Goal: Consume media (video, audio): Consume media (video, audio)

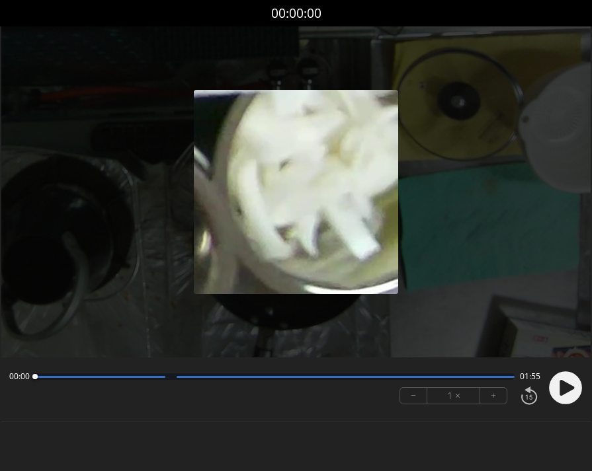
click at [572, 391] on circle at bounding box center [565, 388] width 33 height 33
click at [490, 399] on button "+" at bounding box center [493, 396] width 26 height 16
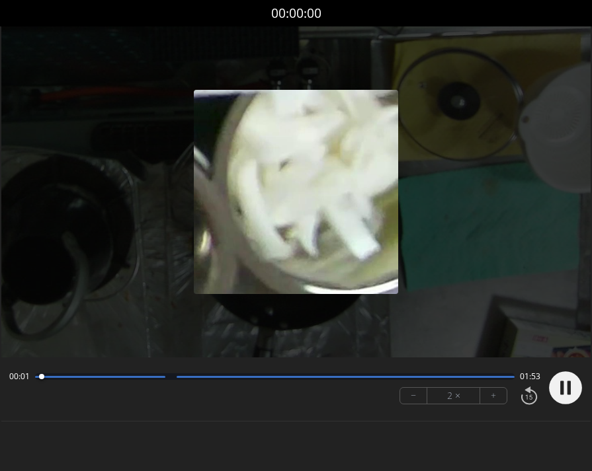
click at [490, 399] on button "+" at bounding box center [493, 396] width 26 height 16
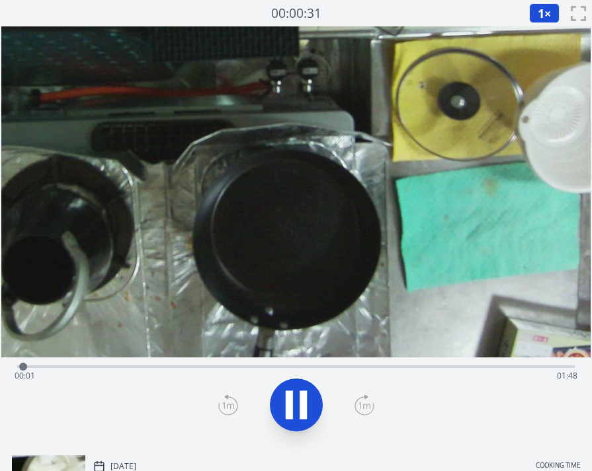
click at [241, 362] on div "Time elapsed: 00:01 Time remaining: 01:48" at bounding box center [295, 366] width 557 height 16
click at [335, 361] on div "Time elapsed: 00:45 Time remaining: 01:04" at bounding box center [295, 366] width 557 height 16
click at [300, 367] on div "Time elapsed: 01:02 Time remaining: 00:47" at bounding box center [296, 376] width 563 height 21
click at [395, 368] on div "Time elapsed: 01:04 Time remaining: 00:45" at bounding box center [296, 376] width 563 height 21
click at [354, 370] on div "Time elapsed: 01:15 Time remaining: 00:34" at bounding box center [296, 376] width 563 height 21
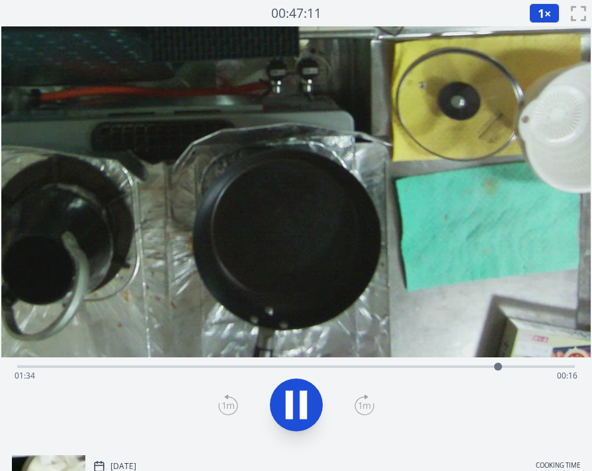
click at [476, 368] on div "Time elapsed: 01:34 Time remaining: 00:16" at bounding box center [296, 376] width 563 height 21
click at [530, 364] on div "Time elapsed: 01:32 Time remaining: 00:17" at bounding box center [295, 366] width 557 height 16
click at [297, 401] on icon at bounding box center [296, 405] width 37 height 37
click at [219, 366] on div "Time elapsed: 01:43 Time remaining: 00:06" at bounding box center [296, 376] width 563 height 21
click at [258, 365] on div "Time elapsed: 00:39 Time remaining: 01:10" at bounding box center [295, 366] width 557 height 16
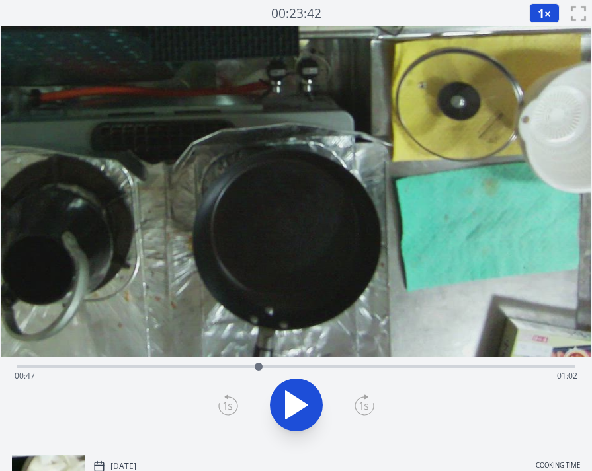
click at [288, 364] on div "Time elapsed: 00:47 Time remaining: 01:02" at bounding box center [295, 366] width 557 height 16
drag, startPoint x: 353, startPoint y: 363, endPoint x: 396, endPoint y: 364, distance: 43.0
click at [358, 363] on div "Time elapsed: 00:52 Time remaining: 00:57" at bounding box center [295, 366] width 557 height 16
click at [268, 368] on div "Time elapsed: 01:06 Time remaining: 00:43" at bounding box center [296, 376] width 563 height 21
click at [433, 368] on div "Time elapsed: 00:49 Time remaining: 01:00" at bounding box center [296, 376] width 563 height 21
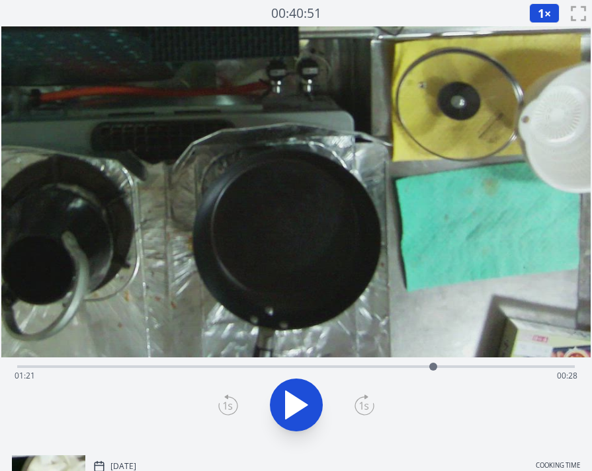
click at [372, 370] on div "Time elapsed: 01:21 Time remaining: 00:28" at bounding box center [296, 376] width 563 height 21
click at [442, 368] on div "Time elapsed: 01:09 Time remaining: 00:40" at bounding box center [296, 376] width 563 height 21
drag, startPoint x: 473, startPoint y: 367, endPoint x: 481, endPoint y: 366, distance: 8.7
click at [477, 366] on div "Time elapsed: 01:23 Time remaining: 00:27" at bounding box center [296, 376] width 563 height 21
click at [503, 366] on div "Time elapsed: 01:29 Time remaining: 00:20" at bounding box center [296, 376] width 563 height 21
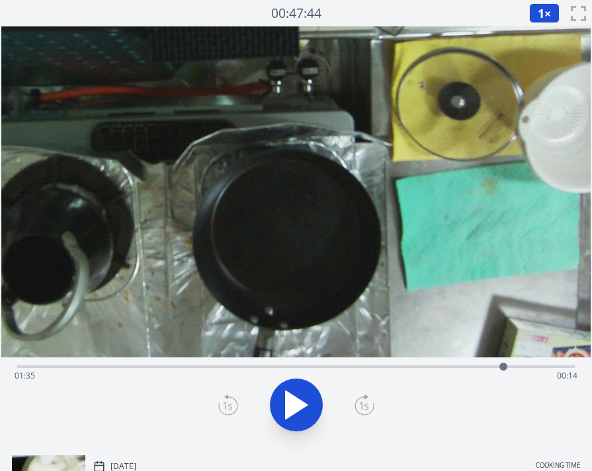
click at [479, 368] on div "Time elapsed: 01:35 Time remaining: 00:14" at bounding box center [296, 376] width 563 height 21
click at [290, 405] on icon at bounding box center [289, 405] width 7 height 28
click at [266, 375] on div "Time elapsed: 01:35 Time remaining: 00:14" at bounding box center [296, 376] width 563 height 21
click at [262, 368] on div at bounding box center [266, 367] width 8 height 8
click at [355, 372] on div "Time elapsed: 00:50 Time remaining: 00:59" at bounding box center [296, 376] width 563 height 21
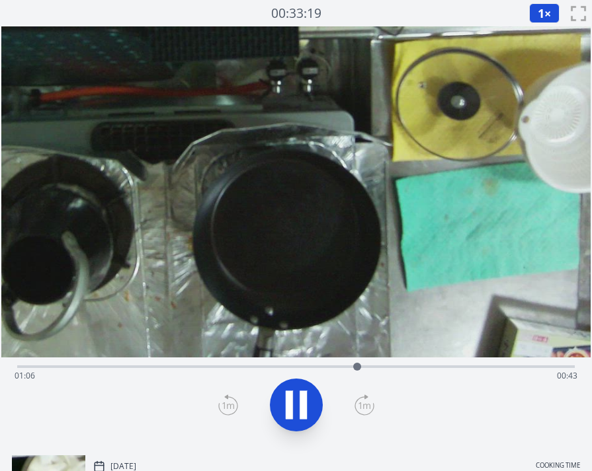
click at [304, 395] on icon at bounding box center [302, 405] width 7 height 28
click at [545, 9] on button "1 ×" at bounding box center [544, 13] width 30 height 20
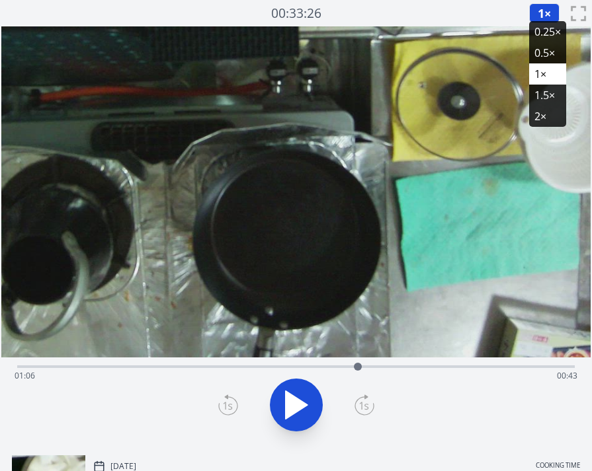
click at [546, 32] on li "0.25×" at bounding box center [547, 31] width 37 height 21
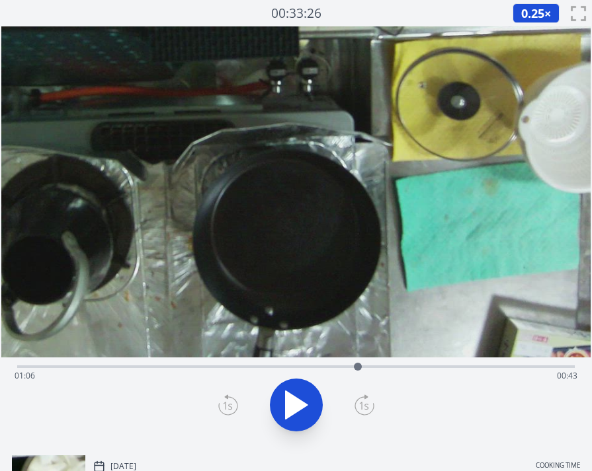
click at [300, 402] on icon at bounding box center [297, 405] width 22 height 28
click at [291, 407] on icon at bounding box center [289, 405] width 7 height 28
click at [233, 403] on icon at bounding box center [228, 405] width 20 height 21
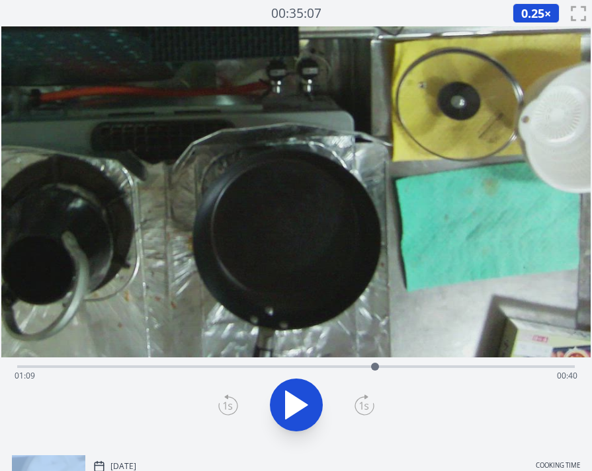
click at [233, 403] on icon at bounding box center [228, 405] width 20 height 21
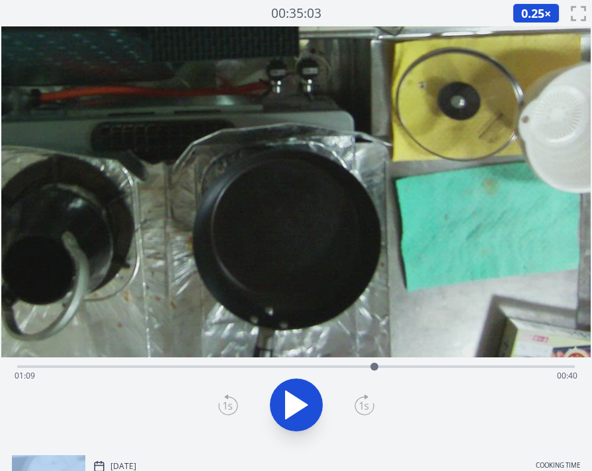
click at [233, 403] on icon at bounding box center [228, 405] width 20 height 21
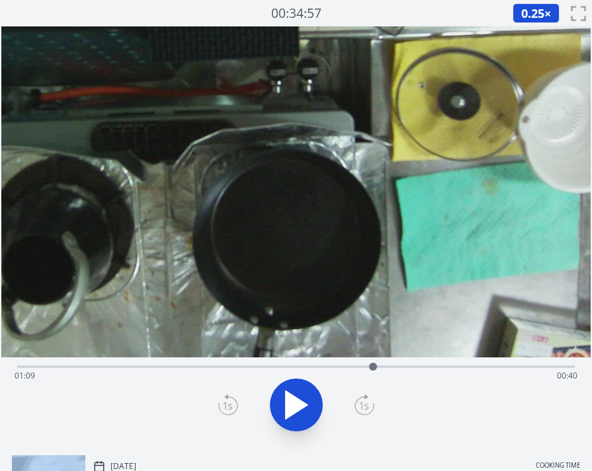
click at [367, 407] on icon at bounding box center [363, 407] width 9 height 8
click at [515, 370] on div "Time elapsed: 01:09 Time remaining: 00:40" at bounding box center [296, 376] width 563 height 21
click at [497, 367] on div "Time elapsed: 01:37 Time remaining: 00:12" at bounding box center [296, 376] width 563 height 21
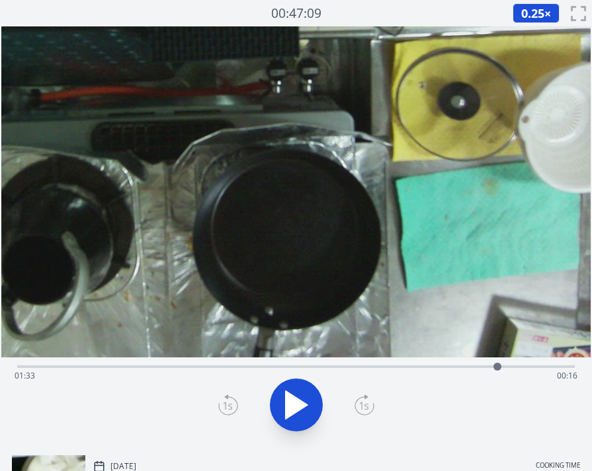
click at [295, 400] on icon at bounding box center [297, 405] width 22 height 28
click at [306, 399] on icon at bounding box center [302, 405] width 7 height 28
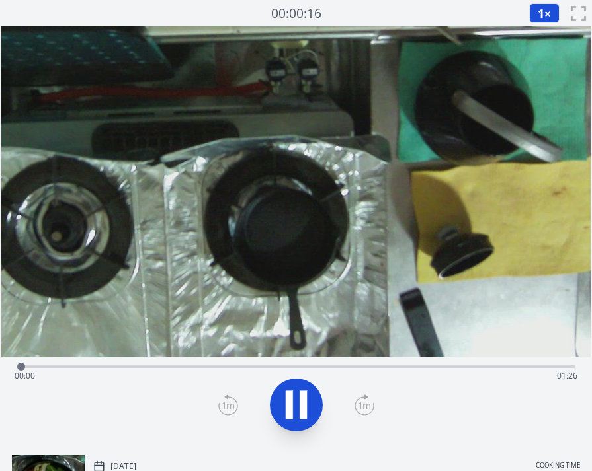
click at [290, 366] on div "Time elapsed: 00:00 Time remaining: 01:26" at bounding box center [296, 376] width 563 height 21
click at [440, 368] on div "Time elapsed: 00:42 Time remaining: 00:43" at bounding box center [296, 376] width 563 height 21
click at [495, 368] on div "Time elapsed: 01:06 Time remaining: 00:20" at bounding box center [296, 376] width 563 height 21
drag, startPoint x: 321, startPoint y: 362, endPoint x: 305, endPoint y: 364, distance: 16.7
click at [320, 362] on div "Time elapsed: 01:14 Time remaining: 00:11" at bounding box center [295, 366] width 557 height 16
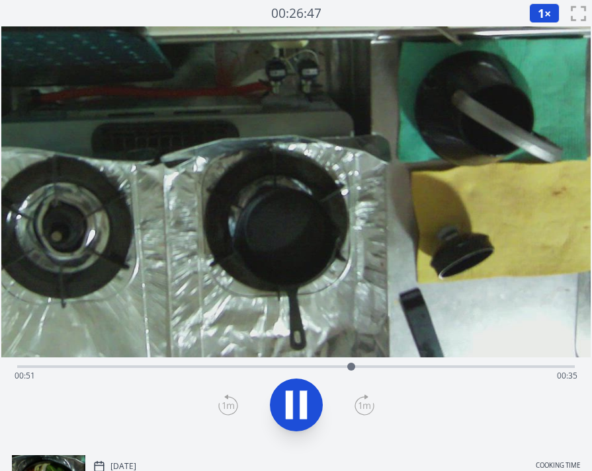
click at [383, 368] on div "Time elapsed: 00:51 Time remaining: 00:35" at bounding box center [296, 376] width 563 height 21
click at [291, 397] on icon at bounding box center [289, 405] width 7 height 28
click at [444, 367] on div "Time elapsed: 00:57 Time remaining: 00:28" at bounding box center [296, 376] width 563 height 21
click at [489, 369] on div "Time elapsed: 01:05 Time remaining: 00:21" at bounding box center [296, 376] width 563 height 21
click at [541, 371] on div "Time elapsed: 01:12 Time remaining: 00:14" at bounding box center [296, 376] width 563 height 21
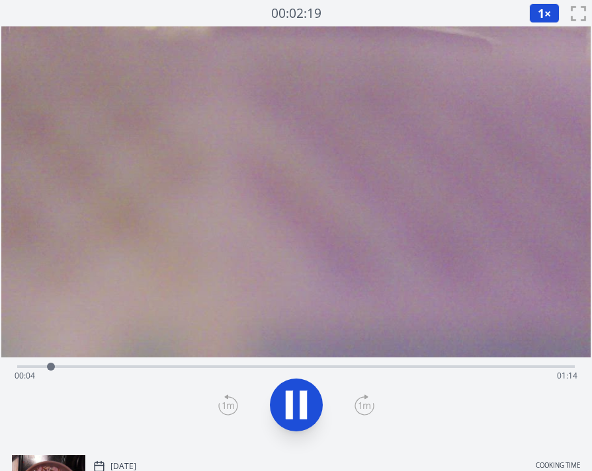
click at [112, 368] on div "Time elapsed: 00:04 Time remaining: 01:14" at bounding box center [296, 376] width 563 height 21
click at [459, 367] on div "Time elapsed: 00:54 Time remaining: 00:24" at bounding box center [296, 376] width 563 height 21
drag, startPoint x: 490, startPoint y: 368, endPoint x: 515, endPoint y: 369, distance: 25.2
click at [490, 368] on div "Time elapsed: 01:02 Time remaining: 00:16" at bounding box center [296, 376] width 563 height 21
click at [550, 365] on div "Time elapsed: 01:10 Time remaining: 00:08" at bounding box center [295, 366] width 557 height 16
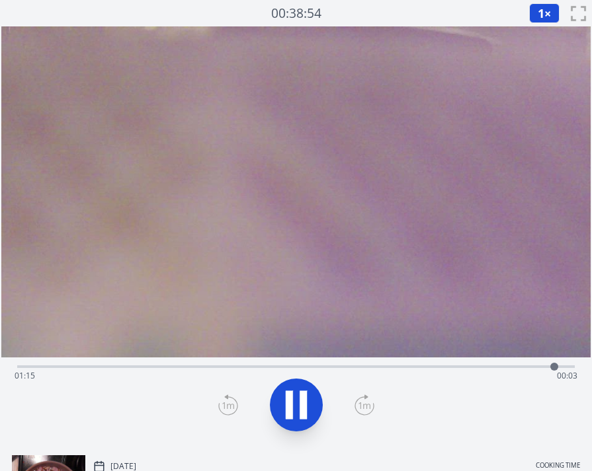
click at [555, 368] on div at bounding box center [554, 367] width 8 height 8
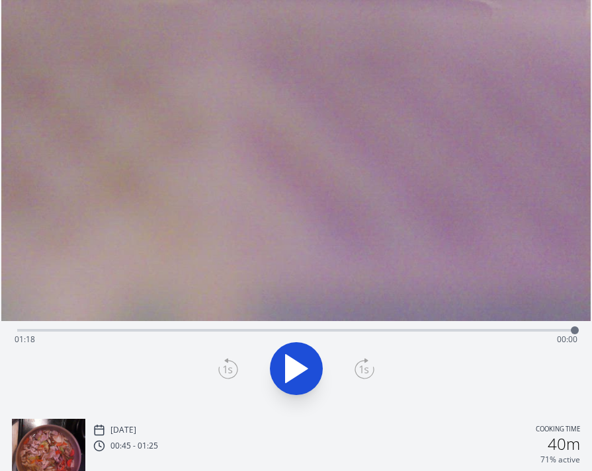
scroll to position [34, 0]
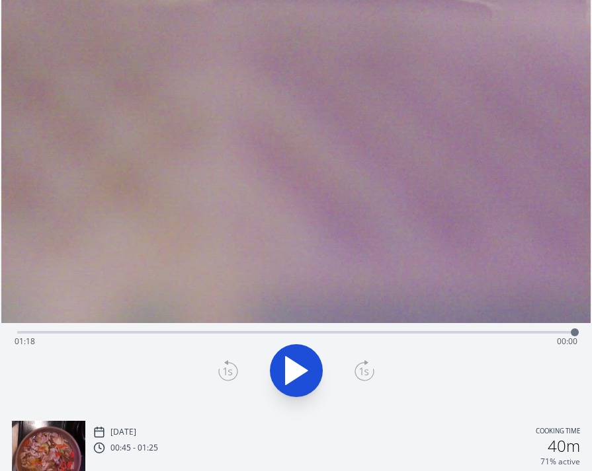
click at [226, 338] on div "Time elapsed: 01:18 Time remaining: 00:00" at bounding box center [296, 341] width 563 height 21
drag, startPoint x: 202, startPoint y: 333, endPoint x: 184, endPoint y: 333, distance: 17.2
click at [201, 333] on div "Time elapsed: 00:29 Time remaining: 00:49" at bounding box center [296, 341] width 563 height 21
click at [180, 333] on div "Time elapsed: 00:25 Time remaining: 00:53" at bounding box center [296, 341] width 563 height 21
click at [162, 333] on div "Time elapsed: 00:22 Time remaining: 00:56" at bounding box center [296, 341] width 563 height 21
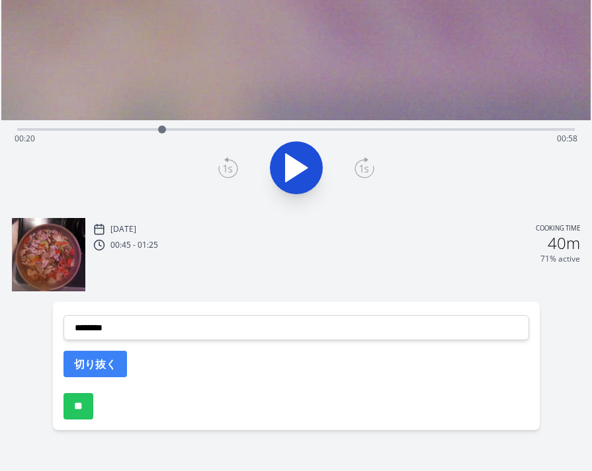
scroll to position [0, 0]
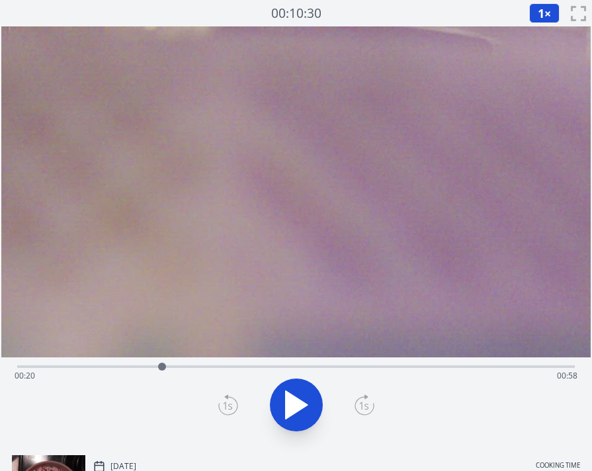
click at [151, 366] on div "Time elapsed: 00:20 Time remaining: 00:58" at bounding box center [296, 376] width 563 height 21
click at [247, 367] on div "Time elapsed: 00:18 Time remaining: 01:00" at bounding box center [296, 376] width 563 height 21
click at [229, 368] on div "Time elapsed: 00:32 Time remaining: 00:46" at bounding box center [296, 376] width 563 height 21
click at [207, 368] on div "Time elapsed: 00:29 Time remaining: 00:49" at bounding box center [296, 376] width 563 height 21
click at [186, 368] on div "Time elapsed: 00:26 Time remaining: 00:52" at bounding box center [296, 376] width 563 height 21
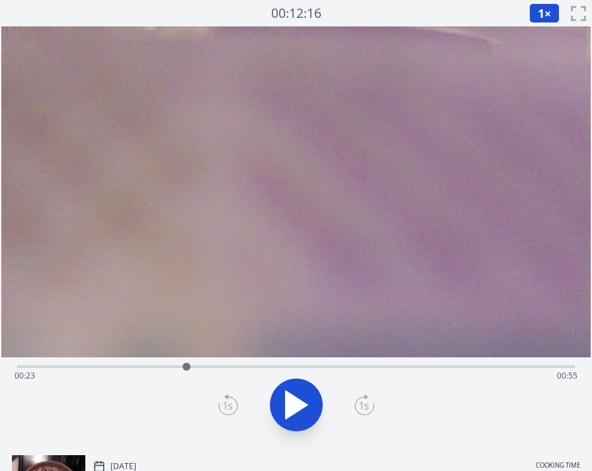
click at [341, 368] on div "Time elapsed: 00:23 Time remaining: 00:55" at bounding box center [296, 376] width 563 height 21
click at [260, 368] on div "Time elapsed: 00:45 Time remaining: 00:33" at bounding box center [296, 376] width 563 height 21
click at [286, 366] on div "Time elapsed: 00:33 Time remaining: 00:45" at bounding box center [296, 376] width 563 height 21
click at [278, 366] on div at bounding box center [286, 367] width 20 height 20
click at [270, 366] on div at bounding box center [278, 367] width 20 height 20
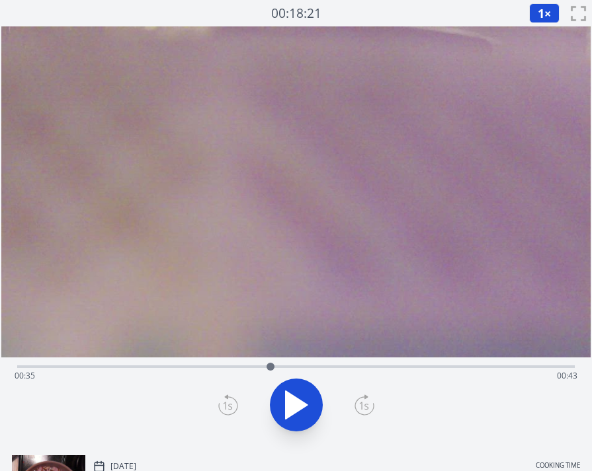
click at [257, 367] on div "Time elapsed: 00:35 Time remaining: 00:43" at bounding box center [296, 376] width 563 height 21
click at [328, 366] on div "Time elapsed: 00:33 Time remaining: 00:45" at bounding box center [296, 376] width 563 height 21
click at [293, 399] on icon at bounding box center [297, 405] width 22 height 28
click at [293, 399] on icon at bounding box center [296, 405] width 37 height 37
click at [327, 367] on div "Time elapsed: 00:45 Time remaining: 00:33" at bounding box center [296, 376] width 563 height 21
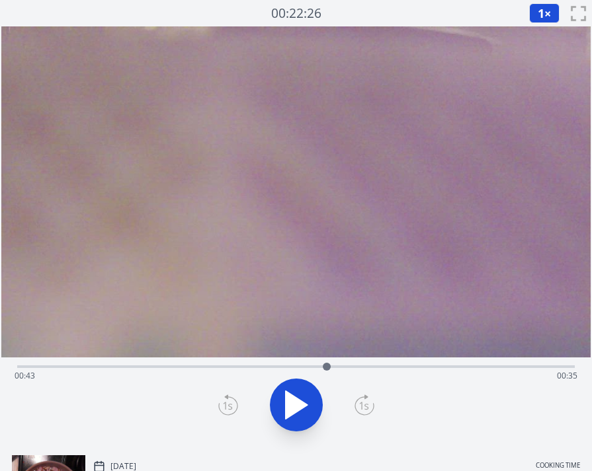
click at [296, 370] on div "Time elapsed: 00:43 Time remaining: 00:35" at bounding box center [296, 376] width 563 height 21
click at [258, 369] on div "Time elapsed: 00:38 Time remaining: 00:40" at bounding box center [296, 376] width 563 height 21
click at [281, 366] on div "Time elapsed: 00:33 Time remaining: 00:45" at bounding box center [296, 376] width 563 height 21
click at [273, 366] on div at bounding box center [281, 367] width 20 height 20
drag, startPoint x: 263, startPoint y: 366, endPoint x: 256, endPoint y: 367, distance: 7.3
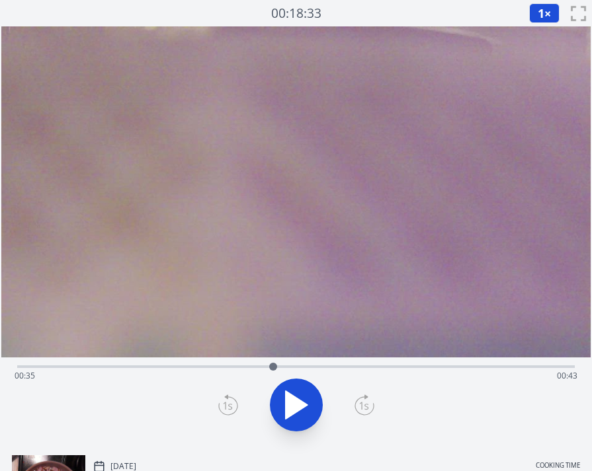
click at [263, 367] on div at bounding box center [273, 367] width 20 height 20
click at [253, 367] on div at bounding box center [261, 367] width 20 height 20
click at [260, 367] on div at bounding box center [253, 367] width 20 height 20
click at [296, 397] on icon at bounding box center [297, 405] width 22 height 28
click at [296, 397] on icon at bounding box center [296, 405] width 37 height 37
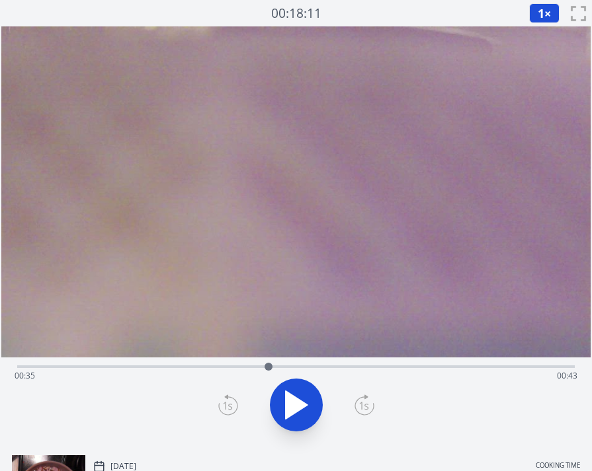
click at [159, 372] on div "Time elapsed: 00:35 Time remaining: 00:43" at bounding box center [296, 376] width 563 height 21
click at [297, 402] on icon at bounding box center [297, 405] width 22 height 28
click at [298, 405] on icon at bounding box center [296, 405] width 37 height 37
click at [264, 366] on div "Time elapsed: 00:31 Time remaining: 00:47" at bounding box center [296, 376] width 563 height 21
click at [235, 368] on div "Time elapsed: 00:34 Time remaining: 00:44" at bounding box center [296, 376] width 563 height 21
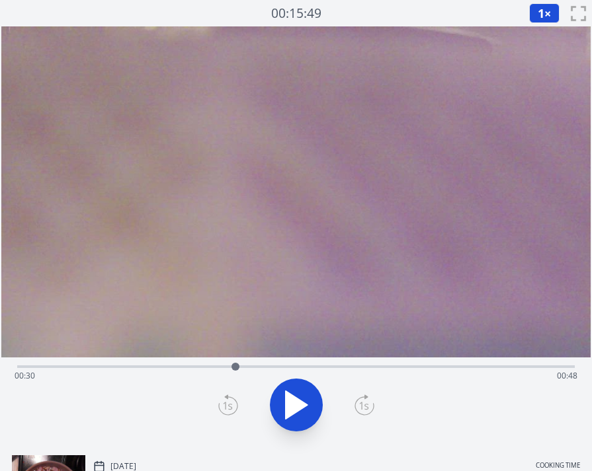
click at [215, 368] on div "Time elapsed: 00:30 Time remaining: 00:48" at bounding box center [296, 376] width 563 height 21
click at [176, 372] on div "Time elapsed: 00:27 Time remaining: 00:51" at bounding box center [296, 376] width 563 height 21
click at [157, 368] on div "Time elapsed: 00:22 Time remaining: 00:56" at bounding box center [296, 376] width 563 height 21
click at [257, 369] on div "Time elapsed: 00:19 Time remaining: 00:59" at bounding box center [296, 376] width 563 height 21
click at [318, 368] on div "Time elapsed: 00:33 Time remaining: 00:45" at bounding box center [296, 376] width 563 height 21
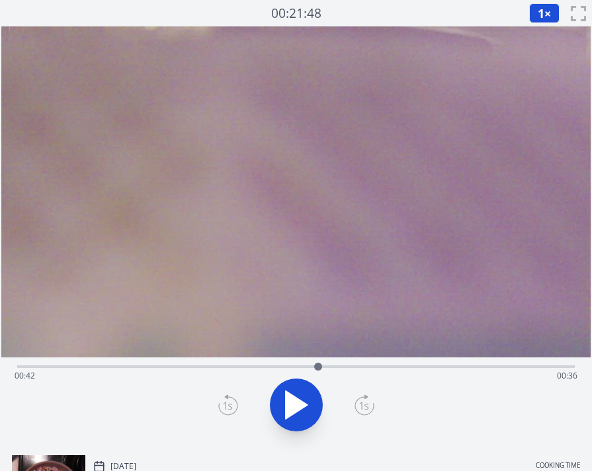
click at [391, 370] on div "Time elapsed: 00:42 Time remaining: 00:36" at bounding box center [296, 376] width 563 height 21
click at [444, 368] on div "Time elapsed: 00:52 Time remaining: 00:26" at bounding box center [296, 376] width 563 height 21
drag, startPoint x: 464, startPoint y: 368, endPoint x: 473, endPoint y: 368, distance: 8.6
click at [466, 368] on div "Time elapsed: 00:59 Time remaining: 00:19" at bounding box center [296, 376] width 563 height 21
click at [499, 368] on div "Time elapsed: 01:02 Time remaining: 00:16" at bounding box center [296, 376] width 563 height 21
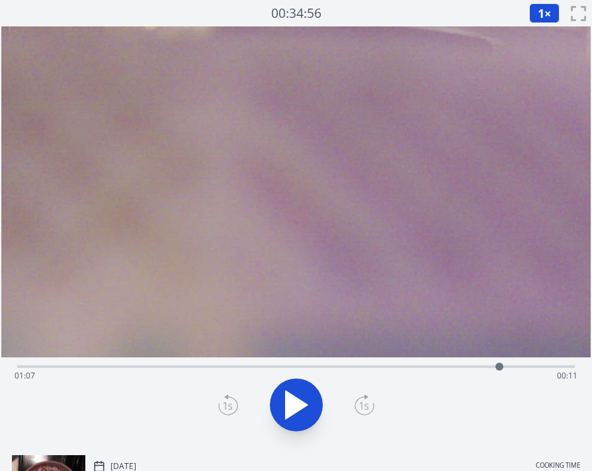
click at [370, 368] on div "Time elapsed: 01:07 Time remaining: 00:11" at bounding box center [296, 376] width 563 height 21
drag, startPoint x: 351, startPoint y: 370, endPoint x: 272, endPoint y: 366, distance: 78.7
click at [341, 370] on div "Time elapsed: 00:49 Time remaining: 00:29" at bounding box center [296, 376] width 563 height 21
click at [268, 366] on div "Time elapsed: 00:45 Time remaining: 00:33" at bounding box center [296, 376] width 563 height 21
click at [180, 366] on div "Time elapsed: 00:35 Time remaining: 00:43" at bounding box center [296, 376] width 563 height 21
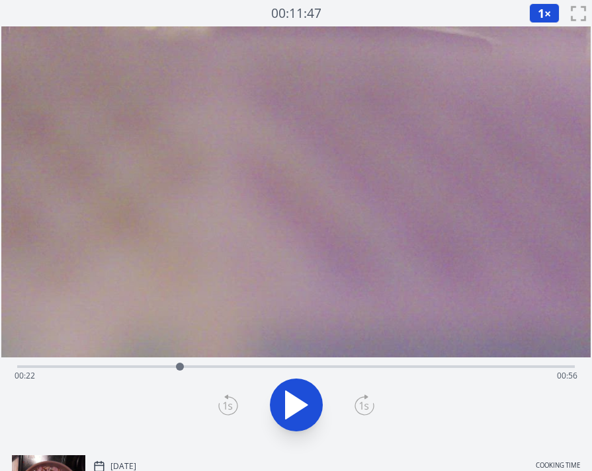
click at [206, 367] on div "Time elapsed: 00:22 Time remaining: 00:56" at bounding box center [296, 376] width 563 height 21
click at [245, 367] on div "Time elapsed: 00:26 Time remaining: 00:52" at bounding box center [296, 376] width 563 height 21
click at [286, 366] on div "Time elapsed: 00:31 Time remaining: 00:47" at bounding box center [296, 376] width 563 height 21
click at [327, 365] on div "Time elapsed: 00:37 Time remaining: 00:41" at bounding box center [295, 366] width 557 height 16
drag, startPoint x: 371, startPoint y: 364, endPoint x: 401, endPoint y: 364, distance: 30.4
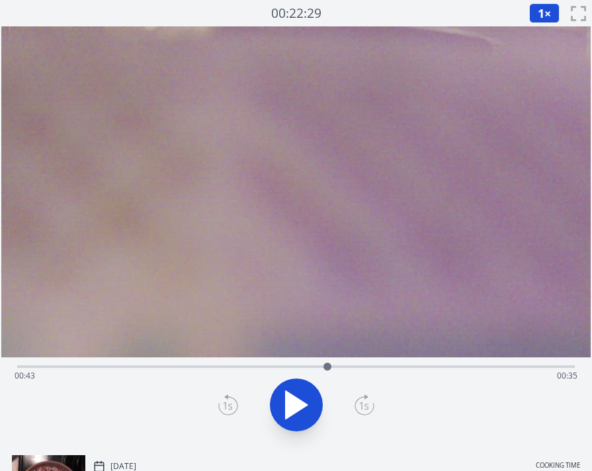
click at [372, 364] on div "Time elapsed: 00:43 Time remaining: 00:35" at bounding box center [295, 366] width 557 height 16
click at [417, 364] on div "Time elapsed: 00:49 Time remaining: 00:29" at bounding box center [295, 366] width 557 height 16
drag, startPoint x: 481, startPoint y: 365, endPoint x: 492, endPoint y: 364, distance: 11.3
click at [485, 364] on div "Time elapsed: 00:55 Time remaining: 00:23" at bounding box center [295, 366] width 557 height 16
drag, startPoint x: 514, startPoint y: 366, endPoint x: 521, endPoint y: 368, distance: 7.4
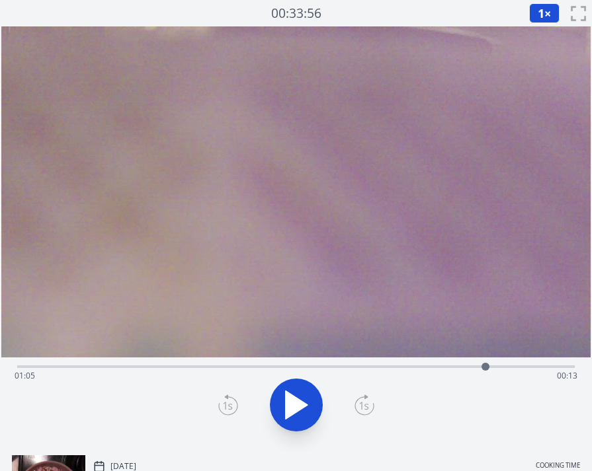
click at [518, 367] on div "Time elapsed: 01:05 Time remaining: 00:13" at bounding box center [296, 376] width 563 height 21
click at [540, 368] on div "Time elapsed: 01:10 Time remaining: 00:08" at bounding box center [296, 376] width 563 height 21
drag, startPoint x: 460, startPoint y: 369, endPoint x: 450, endPoint y: 368, distance: 9.9
click at [460, 369] on div "Time elapsed: 01:13 Time remaining: 00:05" at bounding box center [296, 376] width 563 height 21
click at [390, 366] on div "Time elapsed: 01:01 Time remaining: 00:17" at bounding box center [296, 376] width 563 height 21
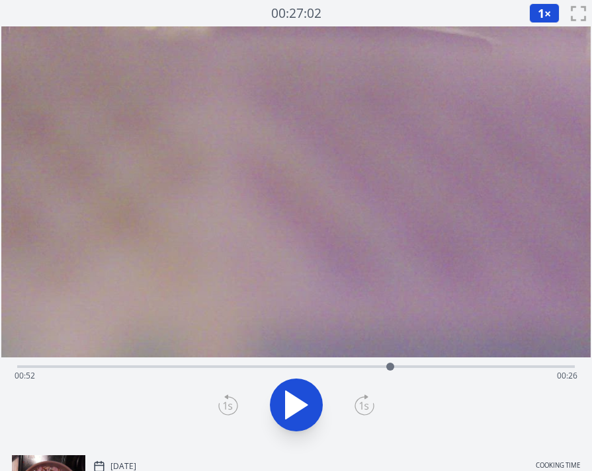
drag, startPoint x: 333, startPoint y: 366, endPoint x: 317, endPoint y: 366, distance: 15.9
click at [325, 366] on div "Time elapsed: 00:52 Time remaining: 00:26" at bounding box center [296, 376] width 563 height 21
click at [353, 369] on div "Time elapsed: 00:43 Time remaining: 00:35" at bounding box center [296, 376] width 563 height 21
drag, startPoint x: 386, startPoint y: 364, endPoint x: 403, endPoint y: 365, distance: 16.5
click at [387, 364] on div "Time elapsed: 00:47 Time remaining: 00:32" at bounding box center [295, 366] width 557 height 16
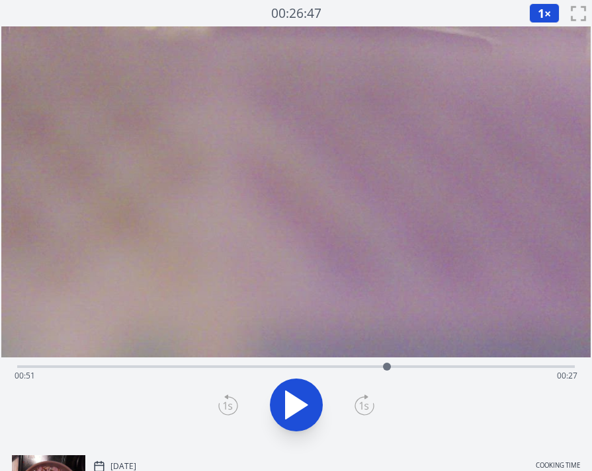
click at [422, 366] on div "Time elapsed: 00:51 Time remaining: 00:27" at bounding box center [296, 376] width 563 height 21
click at [475, 366] on div "Time elapsed: 00:56 Time remaining: 00:22" at bounding box center [296, 376] width 563 height 21
click at [338, 368] on div "Time elapsed: 01:04 Time remaining: 00:14" at bounding box center [296, 376] width 563 height 21
click at [256, 370] on div "Time elapsed: 00:44 Time remaining: 00:34" at bounding box center [296, 376] width 563 height 21
click at [272, 368] on div "Time elapsed: 00:33 Time remaining: 00:45" at bounding box center [296, 376] width 563 height 21
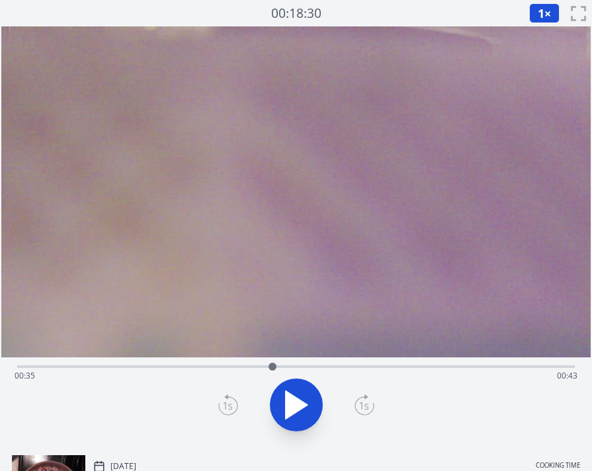
click at [266, 368] on div at bounding box center [272, 367] width 20 height 20
click at [138, 366] on div "Time elapsed: 00:34 Time remaining: 00:44" at bounding box center [296, 376] width 563 height 21
click at [158, 366] on div "Time elapsed: 00:16 Time remaining: 01:02" at bounding box center [296, 376] width 563 height 21
click at [292, 405] on icon at bounding box center [297, 405] width 22 height 28
click at [291, 404] on icon at bounding box center [289, 405] width 7 height 28
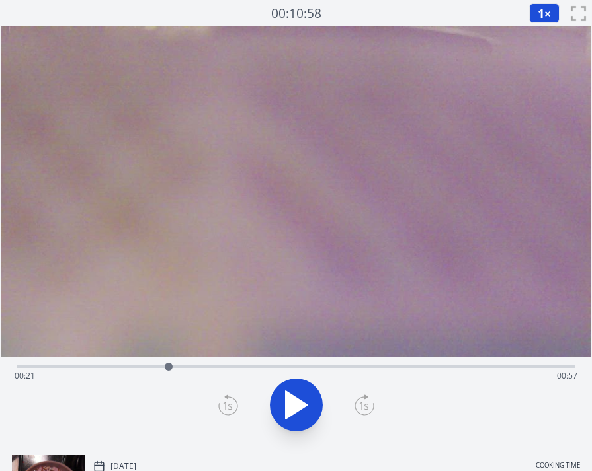
click at [291, 404] on icon at bounding box center [297, 405] width 22 height 28
click at [306, 408] on icon at bounding box center [296, 405] width 37 height 37
click at [207, 367] on div "Time elapsed: 00:33 Time remaining: 00:45" at bounding box center [296, 376] width 563 height 21
click at [165, 366] on div "Time elapsed: 00:26 Time remaining: 00:52" at bounding box center [296, 376] width 563 height 21
click at [144, 364] on div "Time elapsed: 00:20 Time remaining: 00:58" at bounding box center [295, 366] width 557 height 16
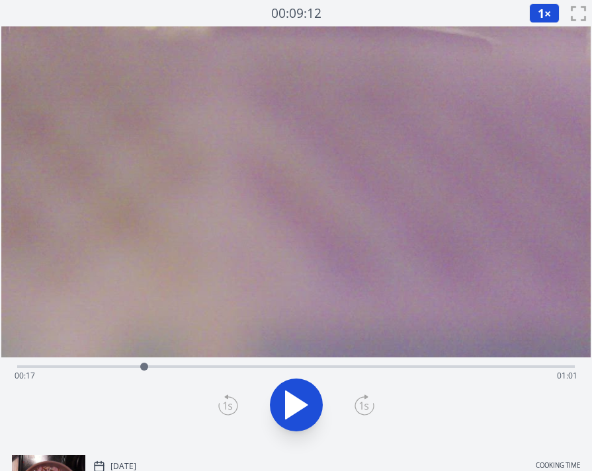
click at [187, 368] on div "Time elapsed: 00:17 Time remaining: 01:01" at bounding box center [296, 376] width 563 height 21
click at [153, 368] on div "Time elapsed: 00:23 Time remaining: 00:55" at bounding box center [296, 376] width 563 height 21
click at [139, 370] on div "Time elapsed: 00:19 Time remaining: 00:59" at bounding box center [296, 376] width 563 height 21
click at [288, 404] on icon at bounding box center [297, 405] width 22 height 28
click at [296, 405] on icon at bounding box center [296, 405] width 37 height 37
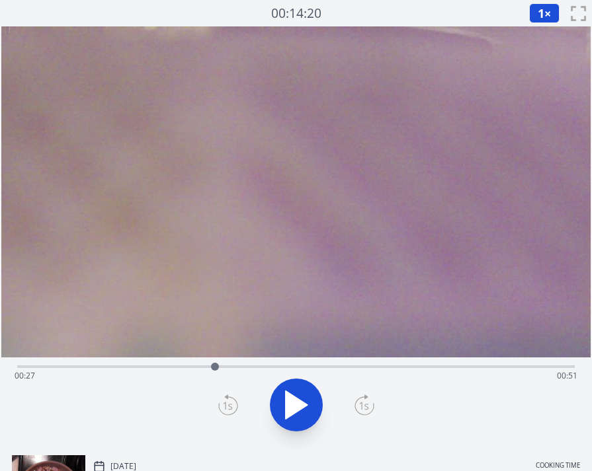
click at [259, 370] on div "Time elapsed: 00:27 Time remaining: 00:51" at bounding box center [296, 376] width 563 height 21
click at [317, 368] on div "Time elapsed: 00:33 Time remaining: 00:45" at bounding box center [296, 376] width 563 height 21
click at [346, 368] on div "Time elapsed: 00:42 Time remaining: 00:36" at bounding box center [296, 376] width 563 height 21
click at [288, 369] on div "Time elapsed: 00:45 Time remaining: 00:33" at bounding box center [296, 376] width 563 height 21
click at [325, 369] on div "Time elapsed: 00:37 Time remaining: 00:41" at bounding box center [296, 376] width 563 height 21
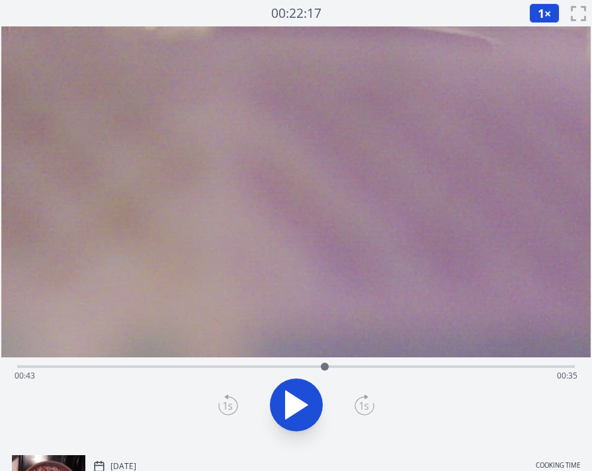
click at [368, 369] on div "Time elapsed: 00:43 Time remaining: 00:35" at bounding box center [296, 376] width 563 height 21
click at [163, 368] on div "Time elapsed: 00:49 Time remaining: 00:29" at bounding box center [296, 376] width 563 height 21
click at [206, 368] on div "Time elapsed: 00:20 Time remaining: 00:58" at bounding box center [296, 376] width 563 height 21
click at [249, 366] on div "Time elapsed: 00:26 Time remaining: 00:52" at bounding box center [296, 376] width 563 height 21
click at [264, 366] on div "Time elapsed: 00:32 Time remaining: 00:46" at bounding box center [296, 376] width 563 height 21
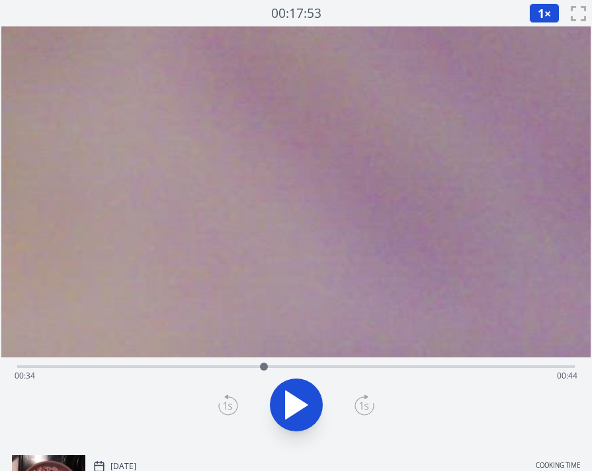
drag, startPoint x: 349, startPoint y: 308, endPoint x: 352, endPoint y: 157, distance: 150.8
click at [352, 155] on video at bounding box center [299, 78] width 1302 height 732
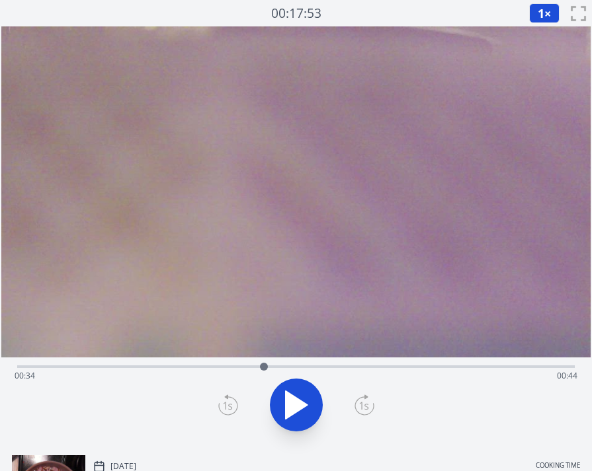
click at [315, 369] on div "Time elapsed: 00:34 Time remaining: 00:44" at bounding box center [296, 376] width 563 height 21
click at [352, 366] on div "Time elapsed: 00:41 Time remaining: 00:37" at bounding box center [296, 376] width 563 height 21
click at [526, 364] on div "Time elapsed: 00:46 Time remaining: 00:32" at bounding box center [295, 366] width 557 height 16
click at [551, 366] on div "Time elapsed: 01:11 Time remaining: 00:07" at bounding box center [295, 366] width 557 height 16
click at [288, 410] on icon at bounding box center [297, 405] width 22 height 28
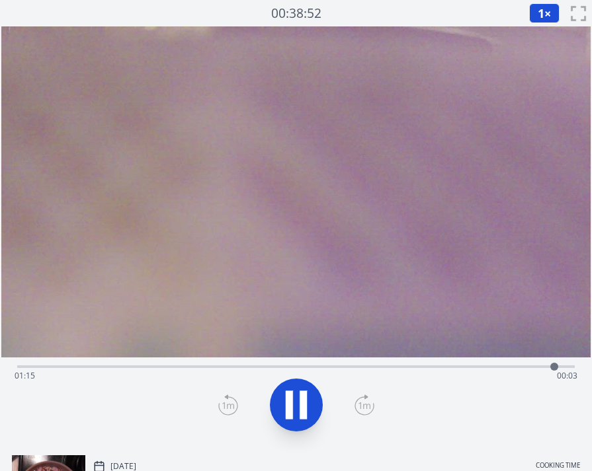
click at [288, 410] on icon at bounding box center [289, 405] width 7 height 28
click at [288, 410] on icon at bounding box center [297, 405] width 22 height 28
click at [288, 410] on icon at bounding box center [289, 405] width 7 height 28
click at [362, 371] on div "Time elapsed: 01:15 Time remaining: 00:03" at bounding box center [296, 376] width 563 height 21
drag, startPoint x: 308, startPoint y: 369, endPoint x: 299, endPoint y: 373, distance: 9.5
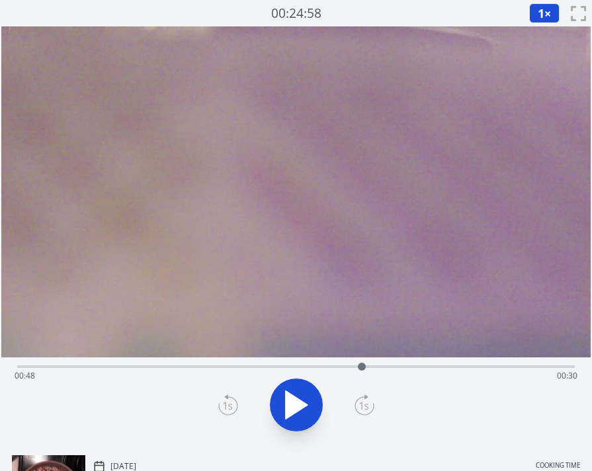
click at [306, 370] on div "Time elapsed: 00:48 Time remaining: 00:30" at bounding box center [296, 376] width 563 height 21
click at [297, 399] on icon at bounding box center [297, 405] width 22 height 28
click at [301, 368] on div "Time elapsed: 00:43 Time remaining: 00:35" at bounding box center [296, 376] width 563 height 21
click at [307, 407] on icon at bounding box center [296, 405] width 37 height 37
click at [342, 370] on div "Time elapsed: 00:40 Time remaining: 00:38" at bounding box center [296, 376] width 563 height 21
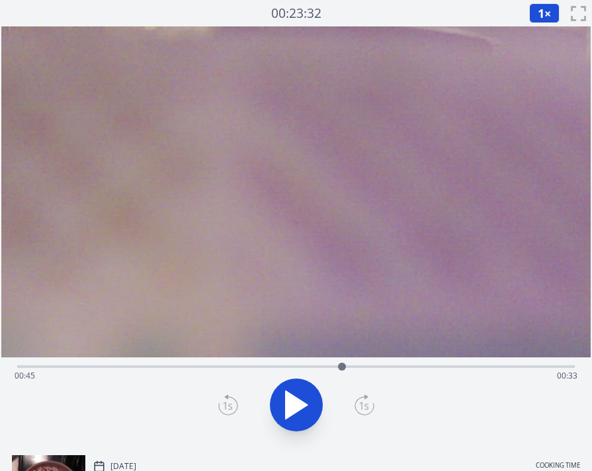
click at [383, 369] on div "Time elapsed: 00:45 Time remaining: 00:33" at bounding box center [296, 376] width 563 height 21
click at [465, 370] on div "Time elapsed: 00:51 Time remaining: 00:27" at bounding box center [296, 376] width 563 height 21
drag, startPoint x: 489, startPoint y: 366, endPoint x: 498, endPoint y: 367, distance: 9.9
click at [491, 366] on div "Time elapsed: 01:02 Time remaining: 00:16" at bounding box center [296, 376] width 563 height 21
click at [531, 370] on div "Time elapsed: 01:06 Time remaining: 00:12" at bounding box center [296, 376] width 563 height 21
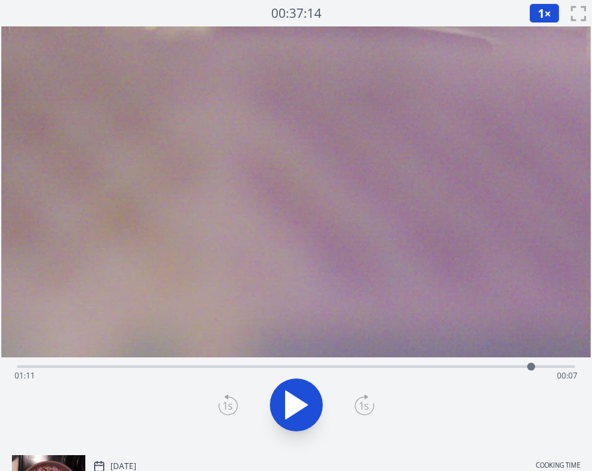
click at [551, 368] on div "Time elapsed: 01:11 Time remaining: 00:07" at bounding box center [296, 376] width 563 height 21
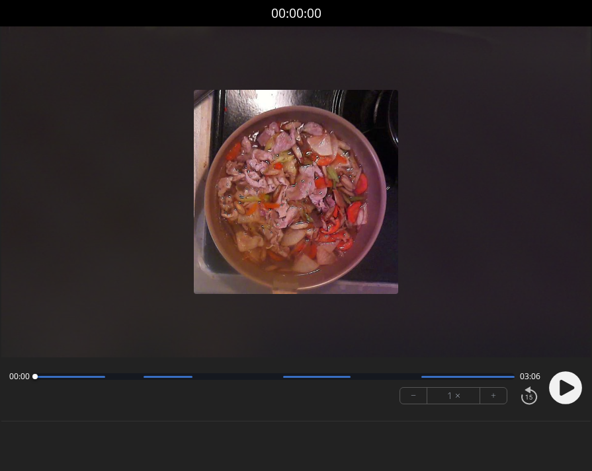
click at [563, 391] on icon at bounding box center [566, 388] width 15 height 16
click at [494, 395] on button "+" at bounding box center [493, 396] width 26 height 16
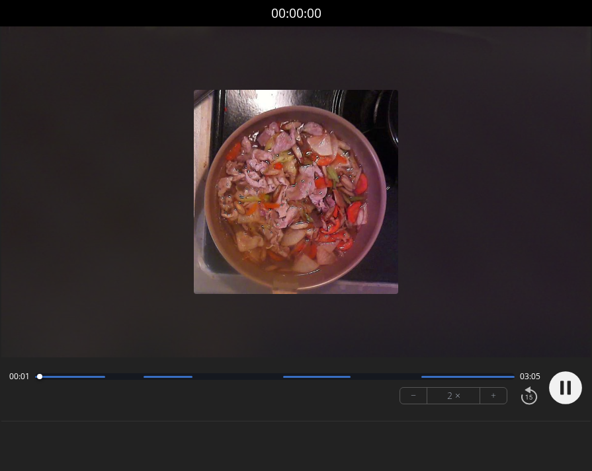
click at [494, 395] on button "+" at bounding box center [493, 396] width 26 height 16
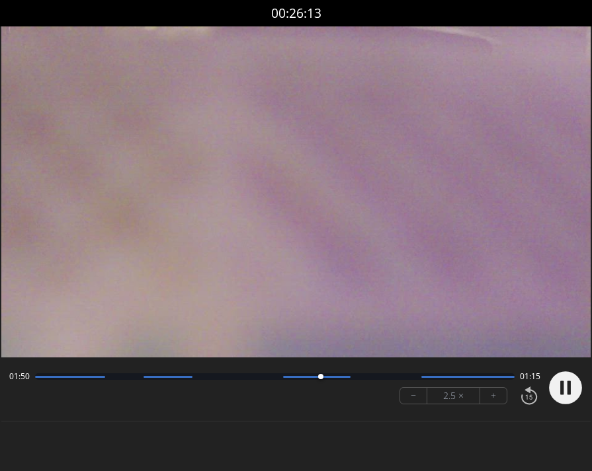
click at [571, 389] on circle at bounding box center [565, 388] width 33 height 33
